Goal: Task Accomplishment & Management: Use online tool/utility

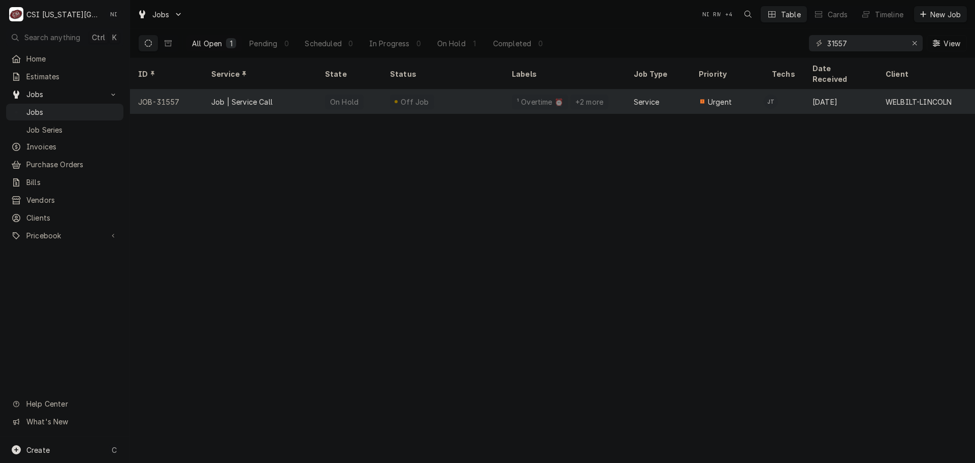
click at [446, 89] on div "Off Job" at bounding box center [443, 101] width 122 height 24
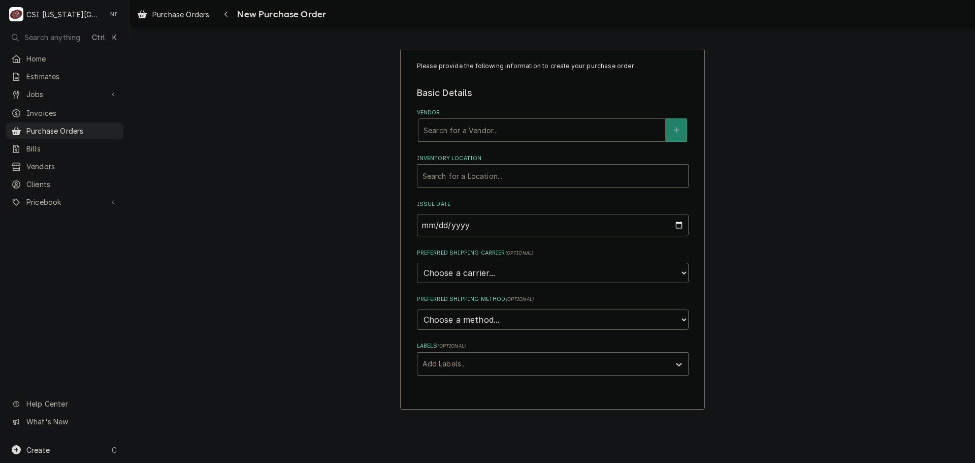
click at [570, 124] on div "Vendor" at bounding box center [542, 130] width 237 height 18
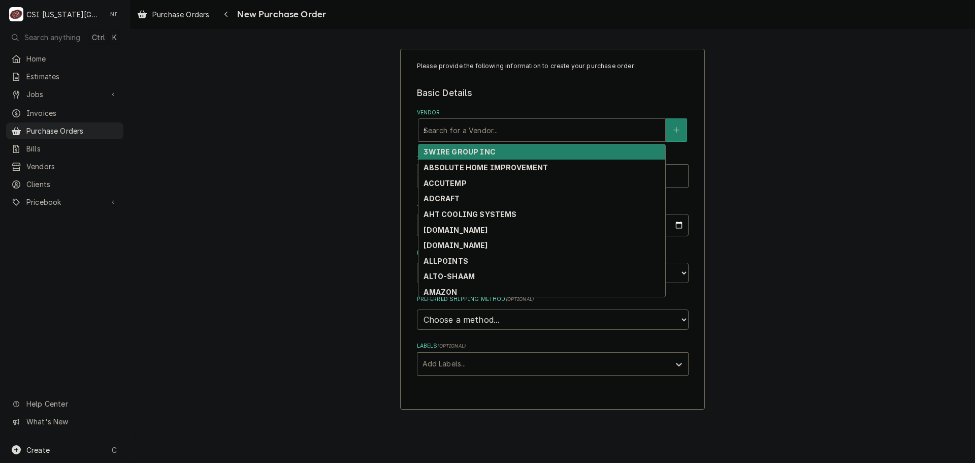
type input "sele"
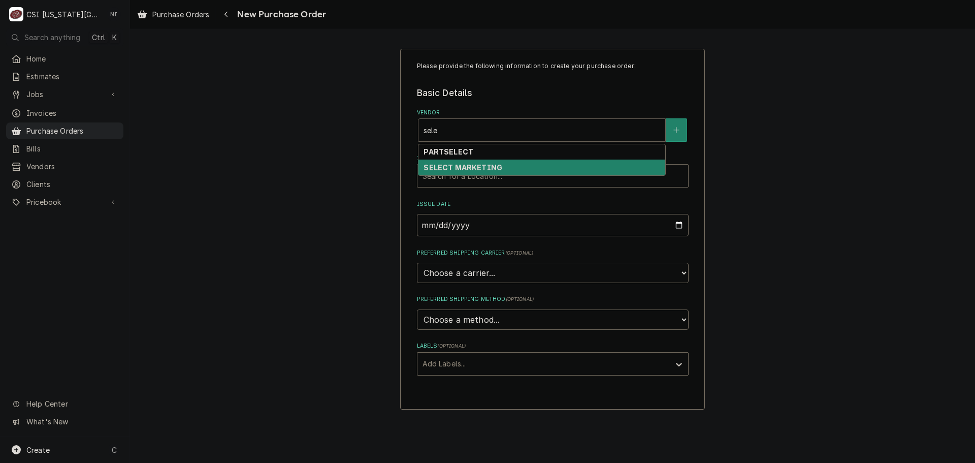
click at [483, 168] on strong "SELECT MARKETING" at bounding box center [463, 167] width 79 height 9
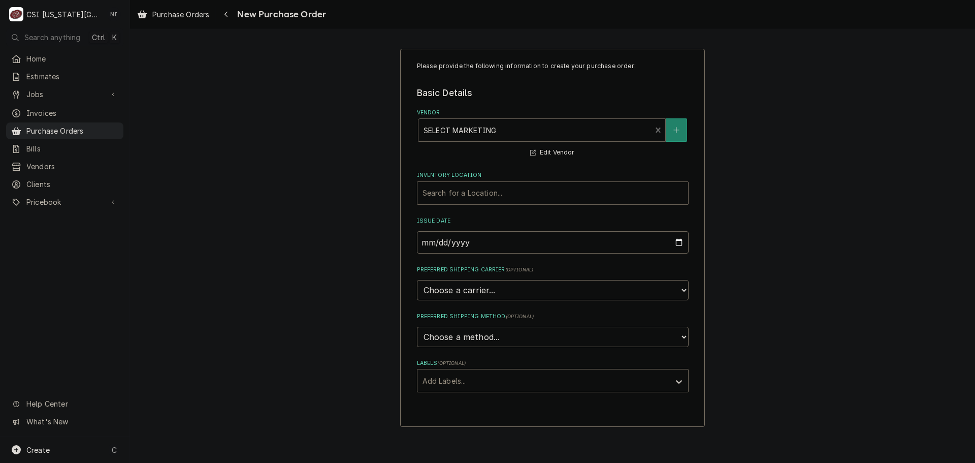
click at [500, 196] on div "Inventory Location" at bounding box center [552, 193] width 260 height 18
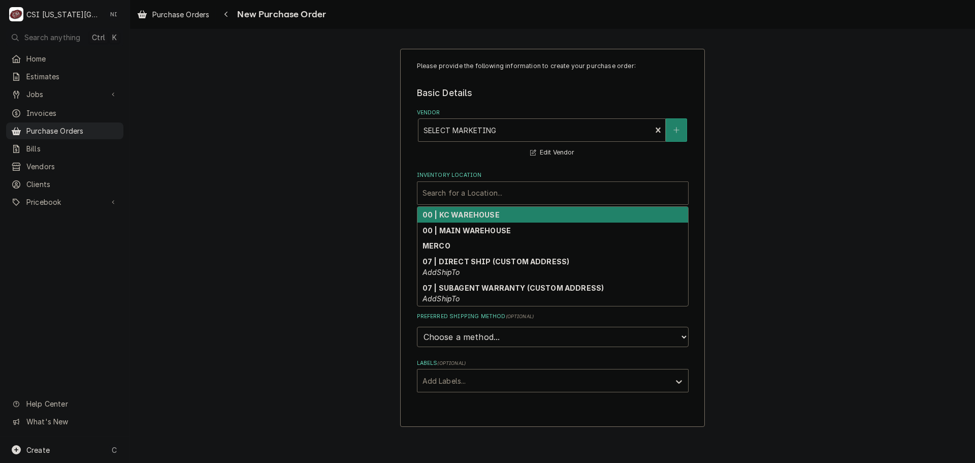
click at [479, 214] on strong "00 | KC WAREHOUSE" at bounding box center [460, 214] width 77 height 9
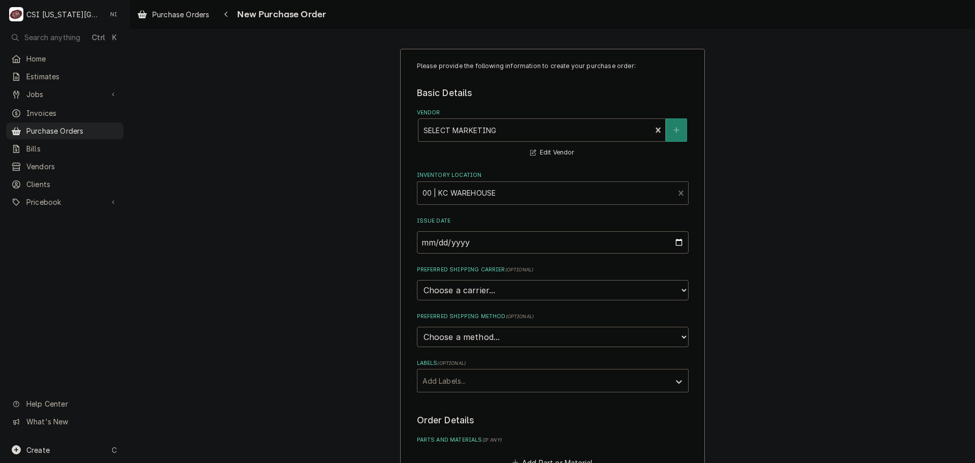
drag, startPoint x: 473, startPoint y: 375, endPoint x: 499, endPoint y: 386, distance: 27.9
click at [473, 376] on div "Labels" at bounding box center [543, 380] width 242 height 18
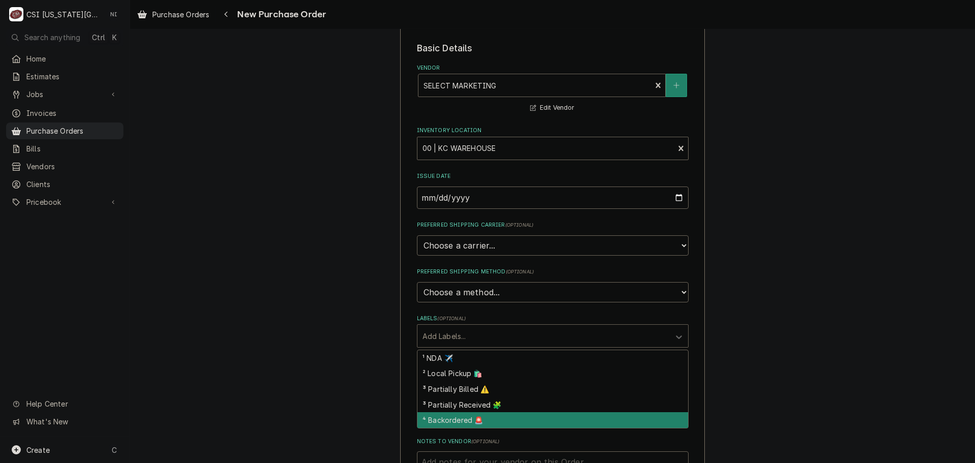
scroll to position [102, 0]
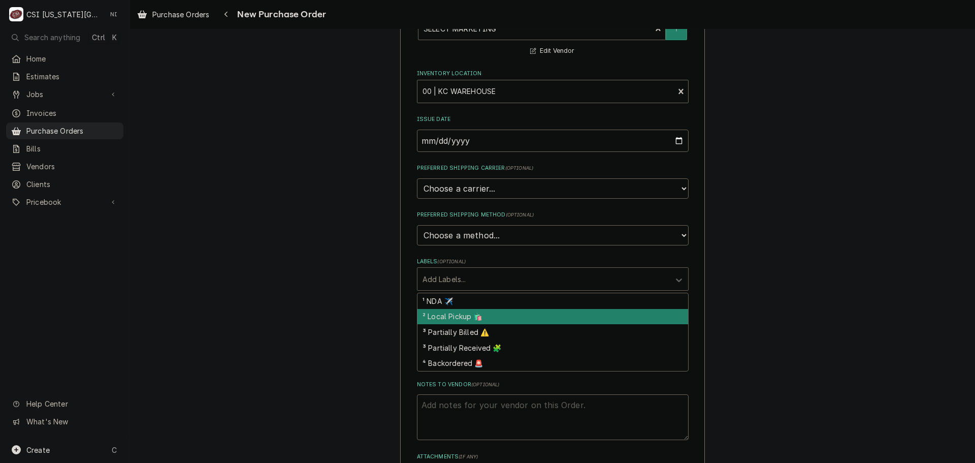
click at [464, 316] on div "² Local Pickup 🛍️" at bounding box center [552, 317] width 271 height 16
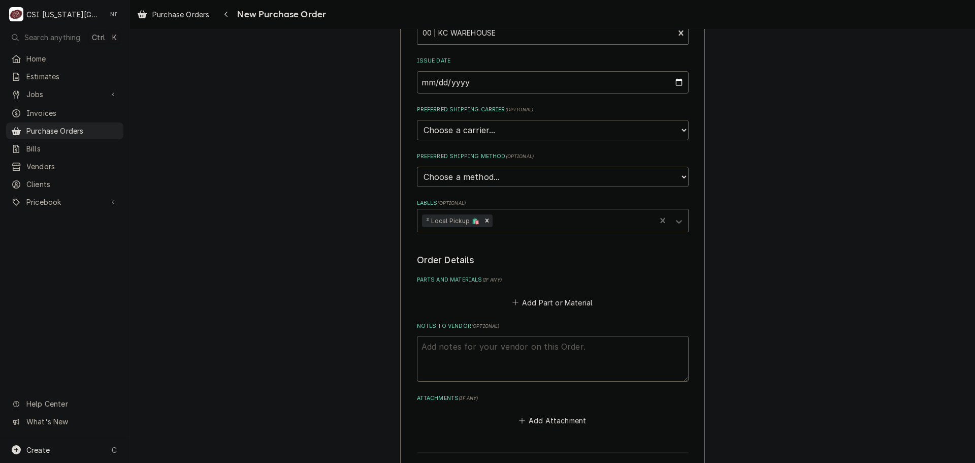
scroll to position [254, 0]
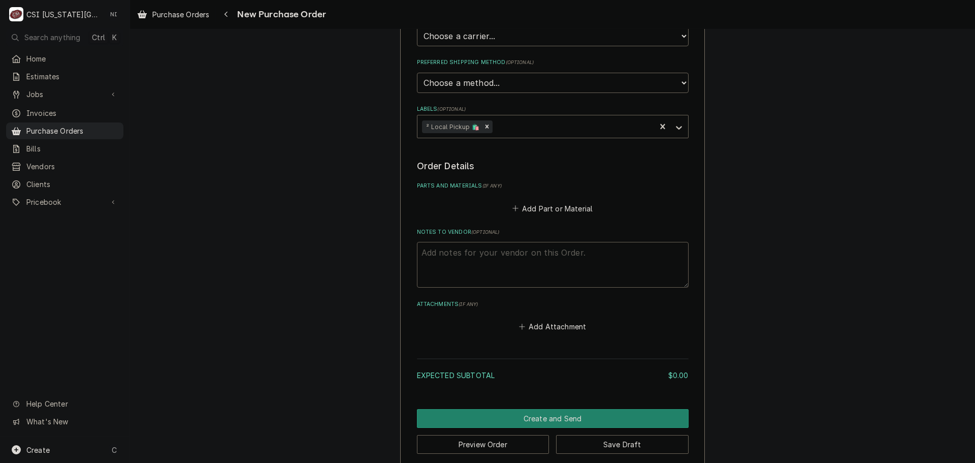
click at [535, 256] on textarea "Notes to Vendor ( optional )" at bounding box center [553, 265] width 272 height 46
type textarea "x"
type textarea "b"
type textarea "x"
type textarea "bu"
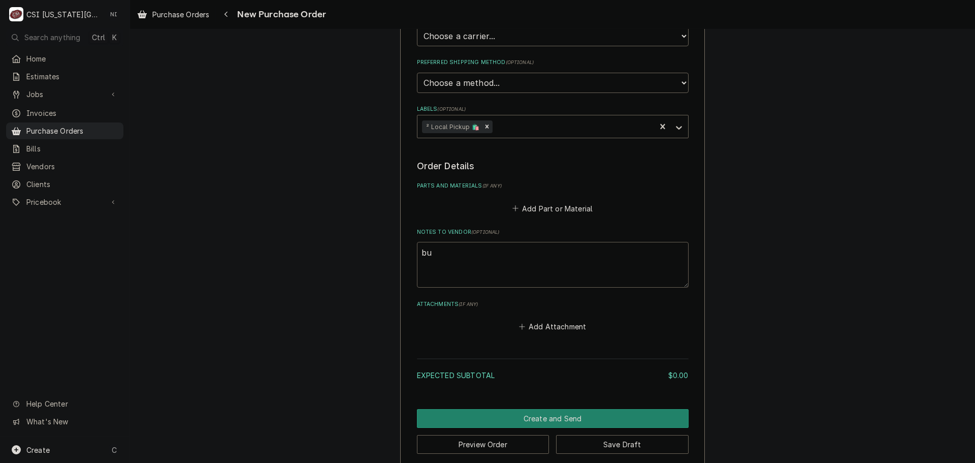
type textarea "x"
type textarea "bus"
type textarea "x"
type textarea "bust"
type textarea "x"
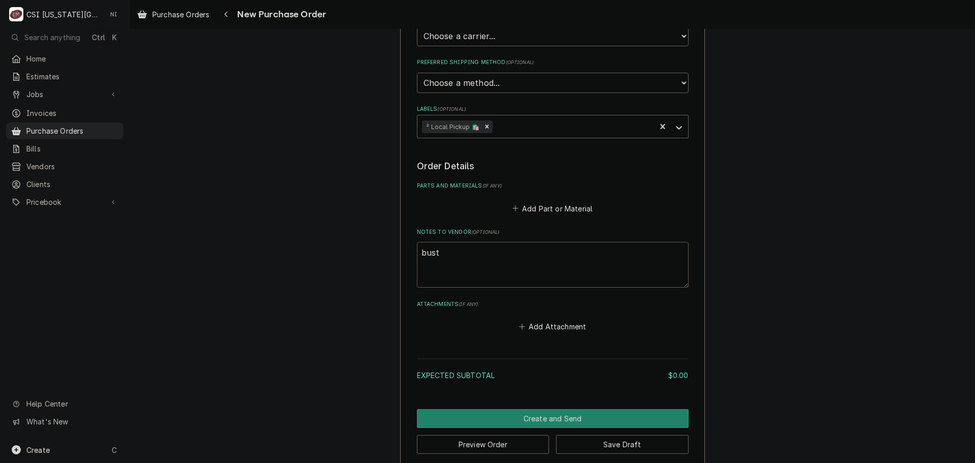
type textarea "busta"
type textarea "x"
type textarea "bustam"
type textarea "x"
type textarea "bustama"
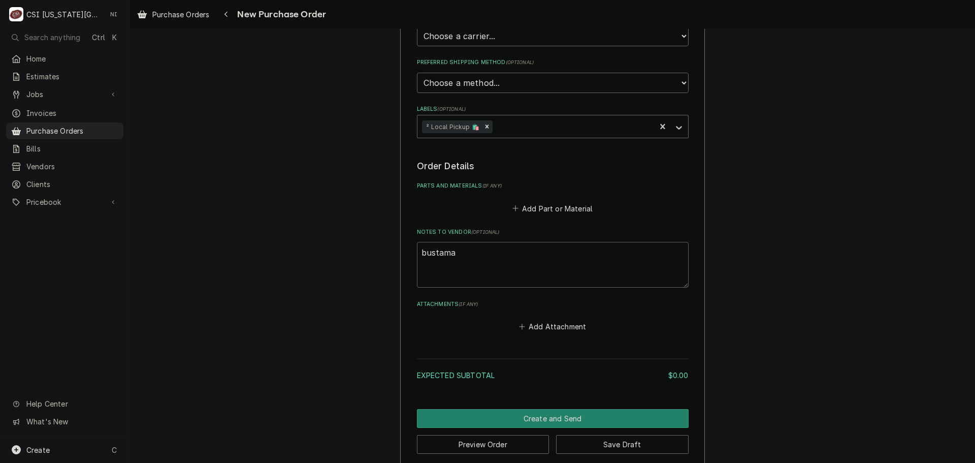
type textarea "x"
type textarea "bustaman"
type textarea "x"
type textarea "bustamant"
type textarea "x"
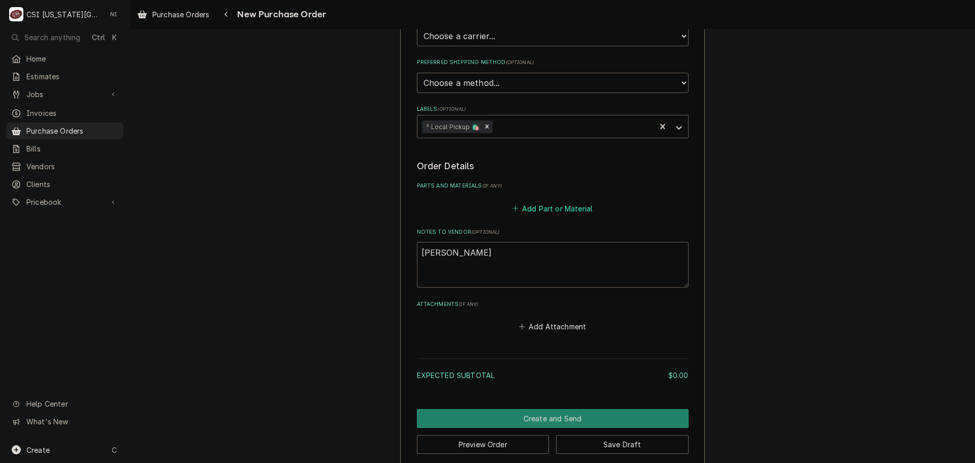
type textarea "bustamante"
click at [577, 213] on button "Add Part or Material" at bounding box center [552, 208] width 84 height 14
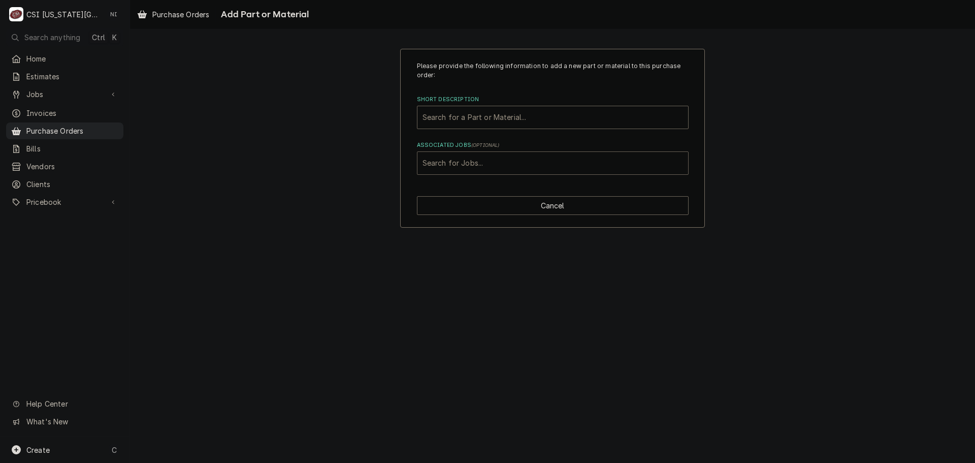
click at [477, 166] on div "Associated Jobs" at bounding box center [552, 163] width 260 height 18
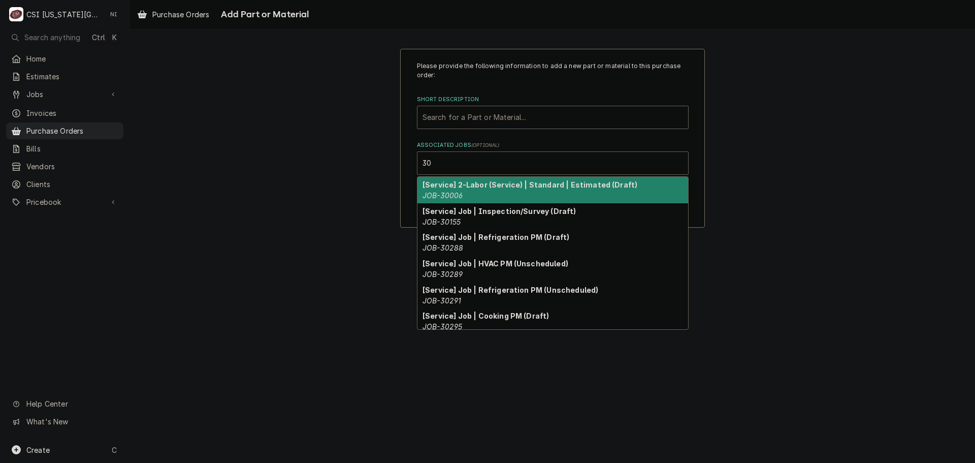
type input "3"
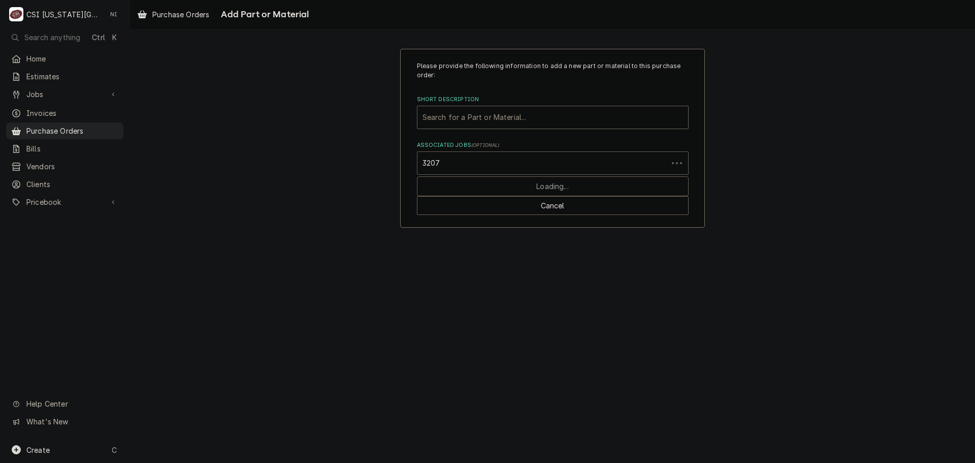
type input "32077"
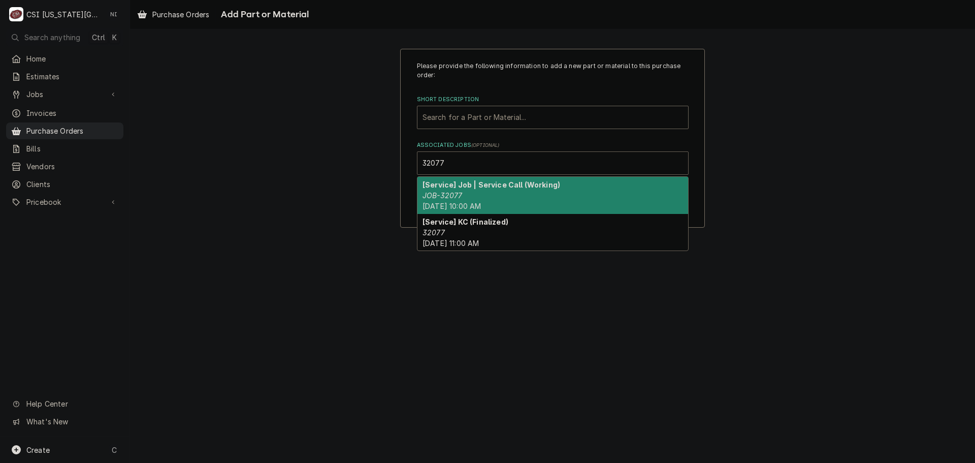
drag, startPoint x: 483, startPoint y: 201, endPoint x: 484, endPoint y: 140, distance: 60.9
click at [483, 201] on div "[Service] Job | Service Call (Working) JOB-32077 Fri, Aug 15th, 2025 - 10:00 AM" at bounding box center [552, 195] width 271 height 37
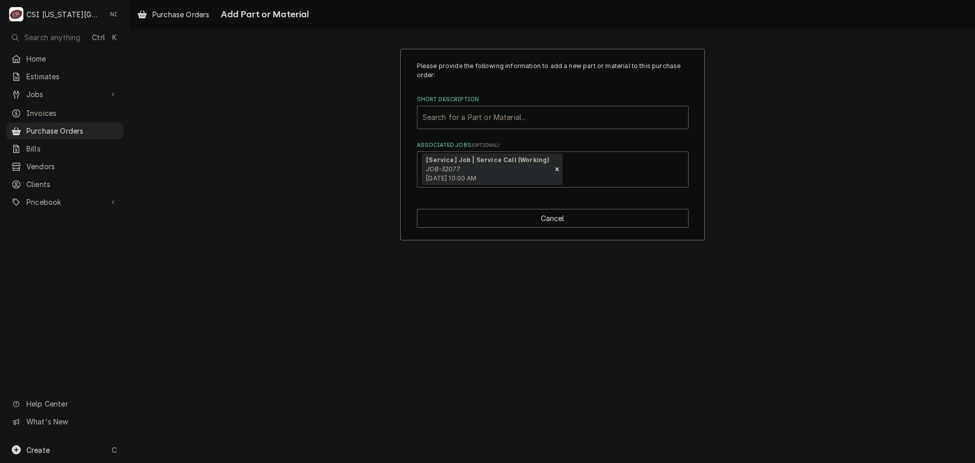
click at [482, 118] on div "Short Description" at bounding box center [552, 117] width 260 height 18
type input "misc serv"
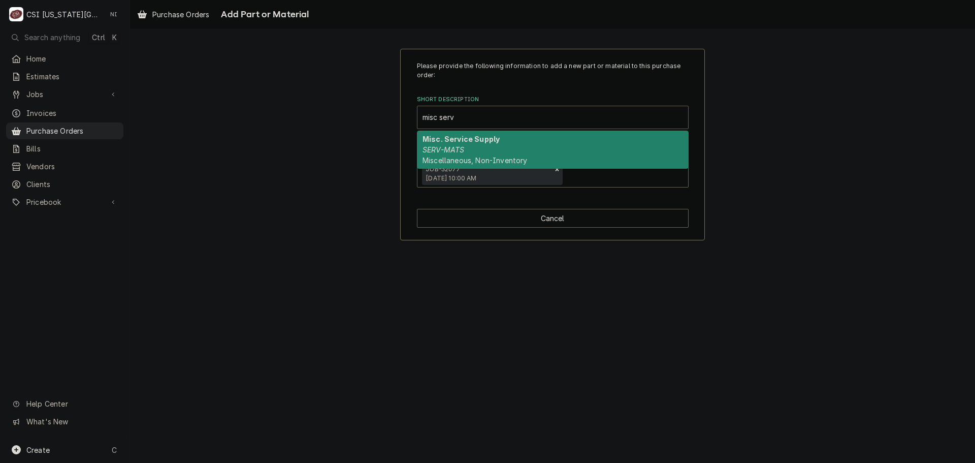
click at [494, 145] on div "Misc. Service Supply SERV-MATS Miscellaneous, Non-Inventory" at bounding box center [552, 149] width 271 height 37
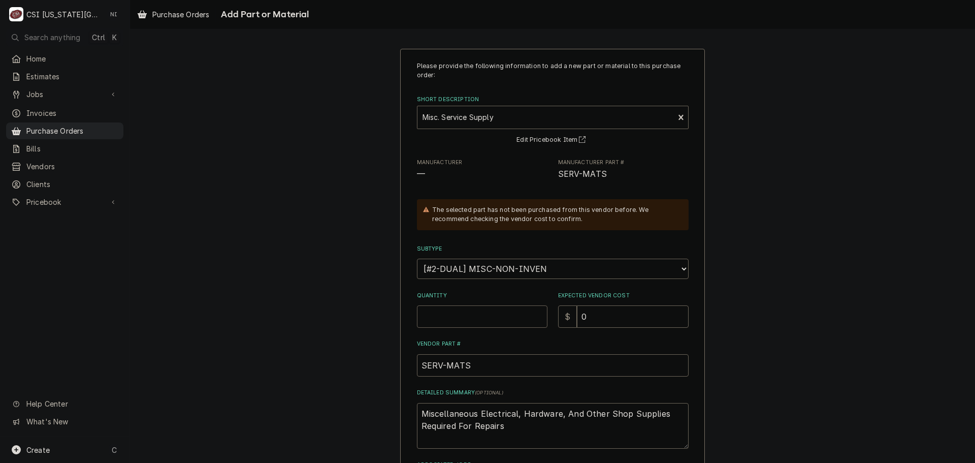
drag, startPoint x: 471, startPoint y: 316, endPoint x: 479, endPoint y: 316, distance: 8.1
click at [472, 316] on input "Quantity" at bounding box center [482, 316] width 131 height 22
type textarea "x"
type input "1"
drag, startPoint x: 514, startPoint y: 427, endPoint x: 310, endPoint y: 396, distance: 206.5
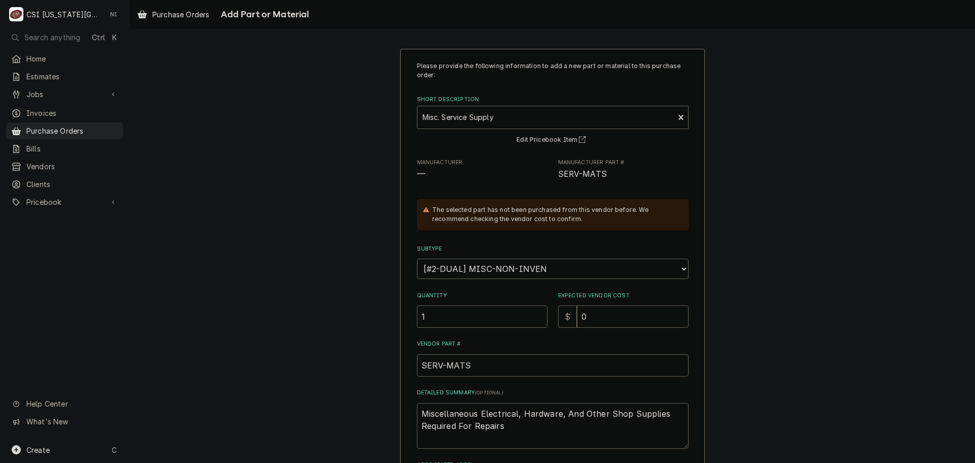
click at [310, 396] on div "Please provide the following information to add a new part or material to this …" at bounding box center [552, 304] width 845 height 529
type textarea "x"
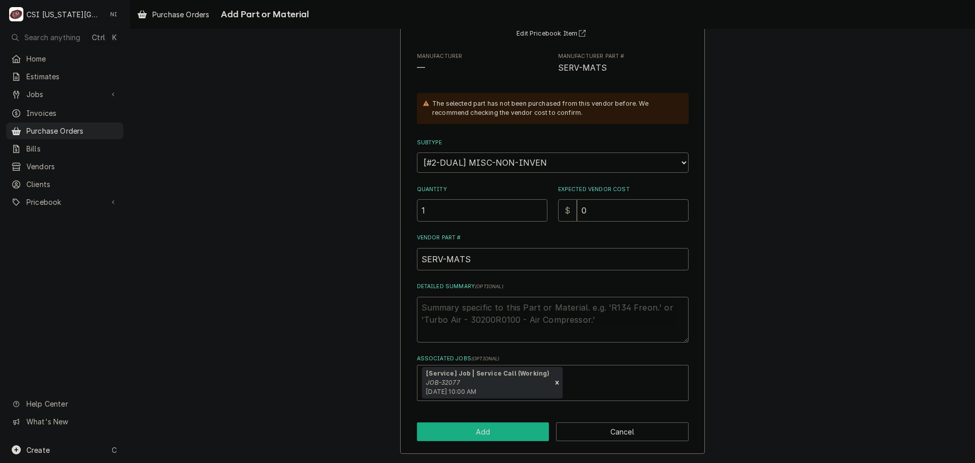
click at [495, 431] on button "Add" at bounding box center [483, 431] width 133 height 19
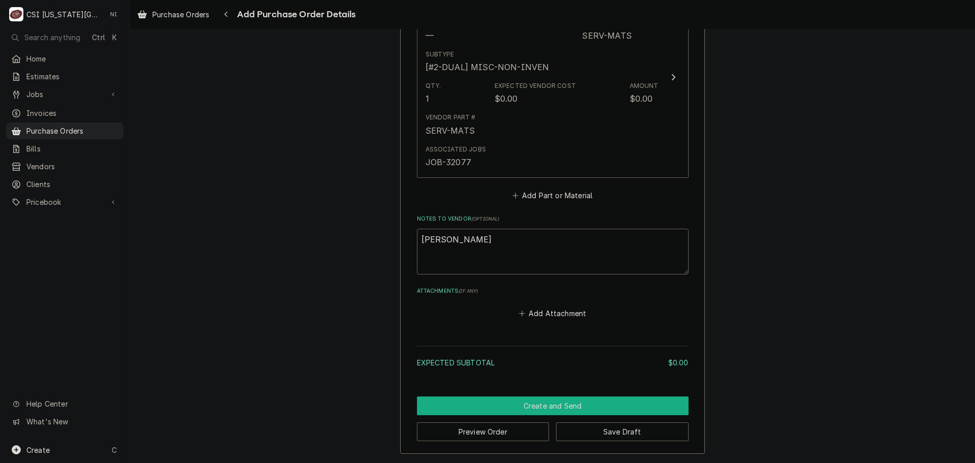
click at [522, 408] on button "Create and Send" at bounding box center [553, 405] width 272 height 19
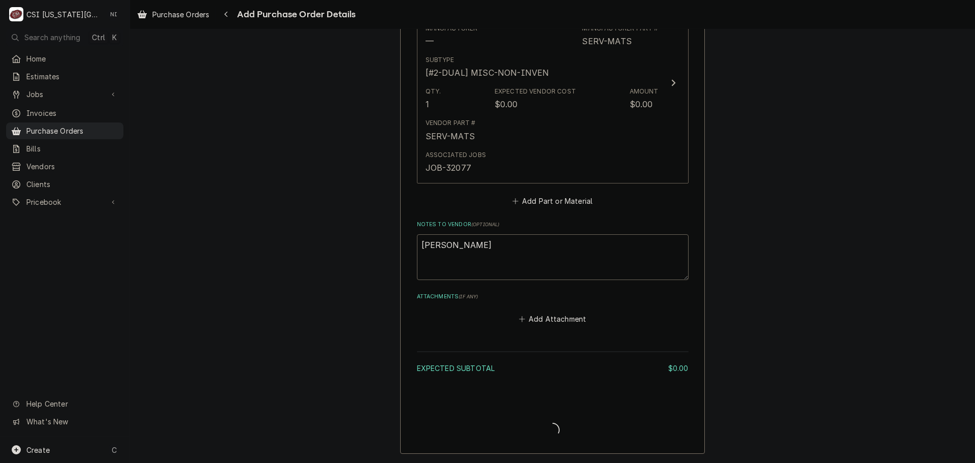
type textarea "x"
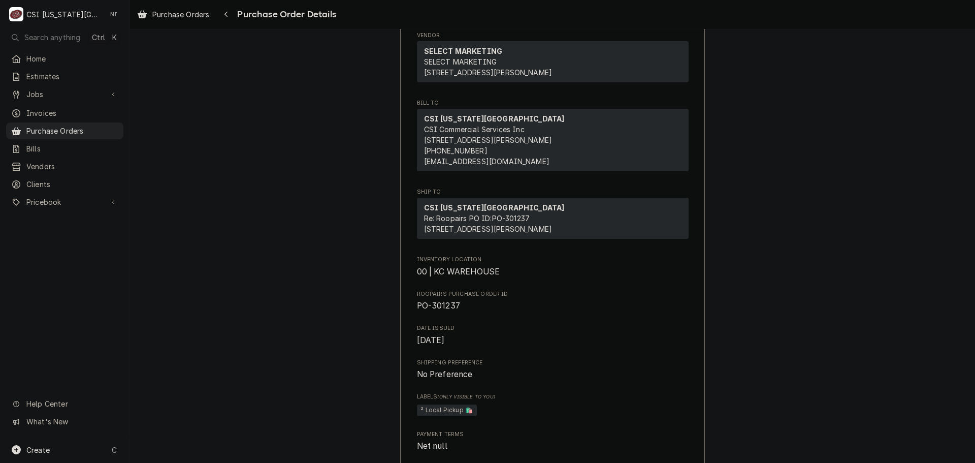
scroll to position [102, 0]
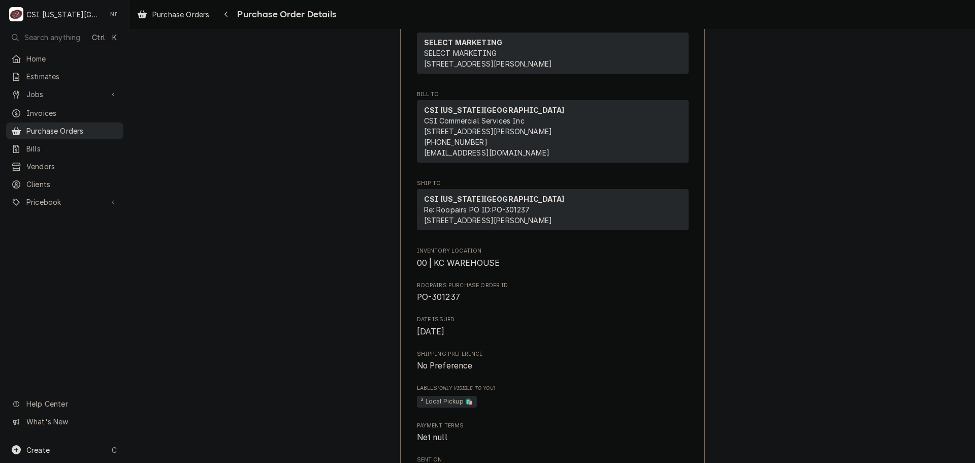
click at [95, 125] on span "Purchase Orders" at bounding box center [72, 130] width 92 height 11
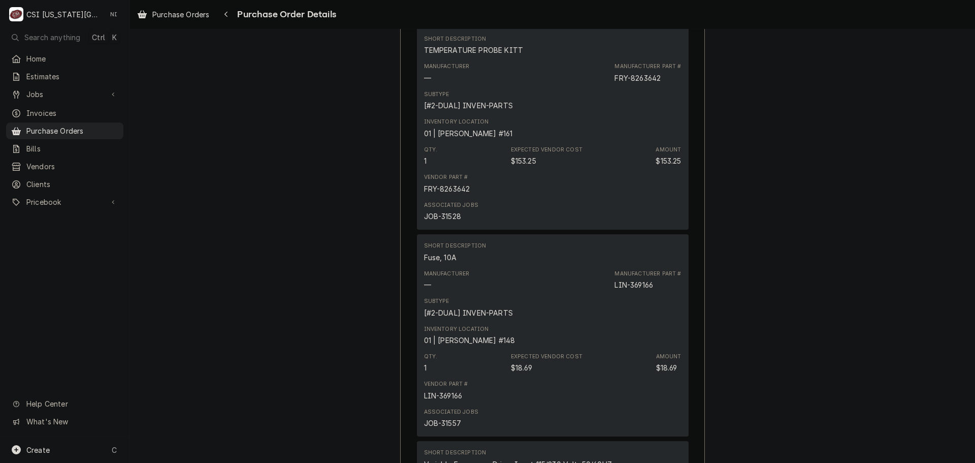
scroll to position [1066, 0]
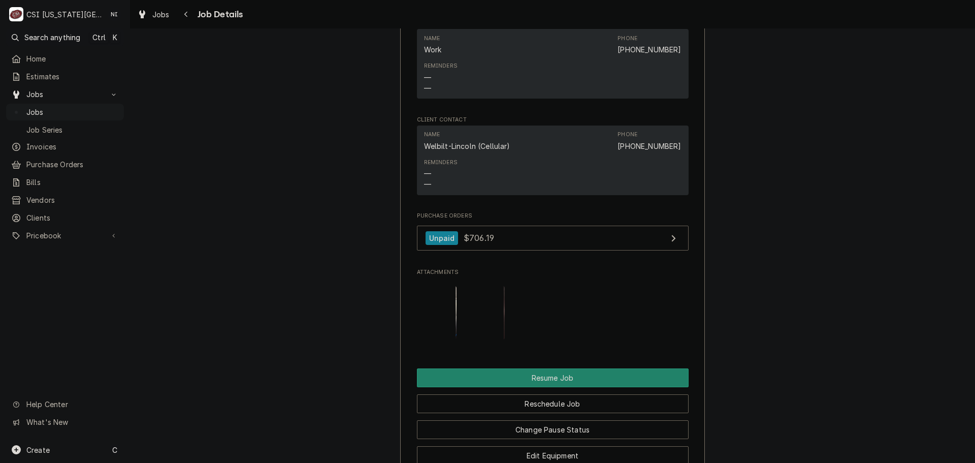
scroll to position [1625, 0]
